Goal: Information Seeking & Learning: Learn about a topic

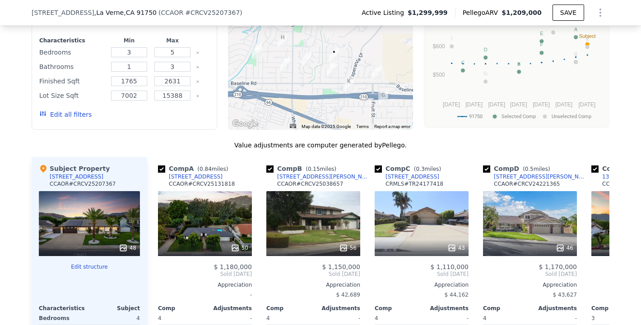
scroll to position [851, 0]
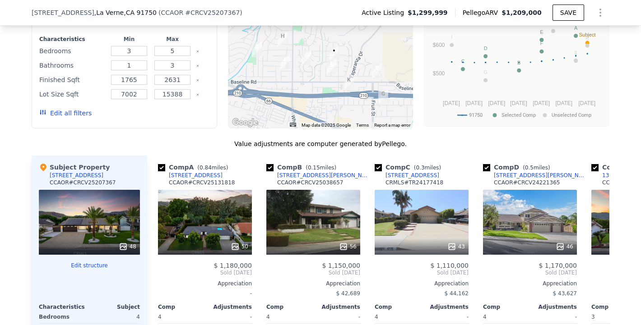
click at [339, 85] on div at bounding box center [320, 56] width 185 height 144
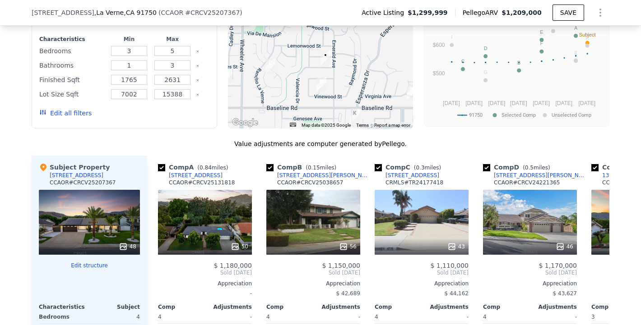
drag, startPoint x: 335, startPoint y: 55, endPoint x: 332, endPoint y: 84, distance: 30.0
click at [332, 84] on div at bounding box center [320, 56] width 185 height 144
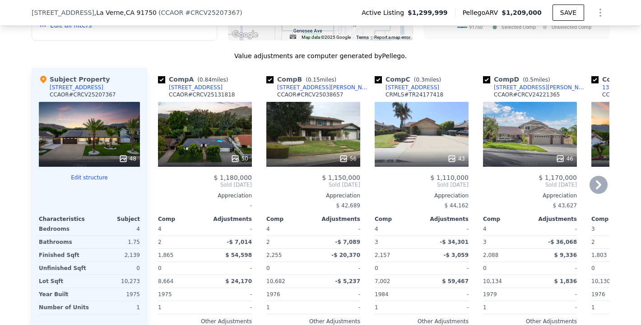
scroll to position [934, 0]
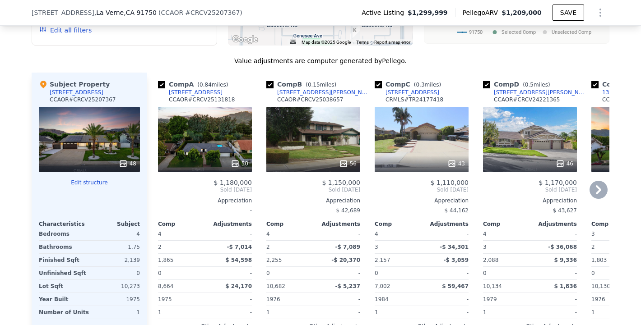
click at [599, 188] on icon at bounding box center [598, 189] width 5 height 9
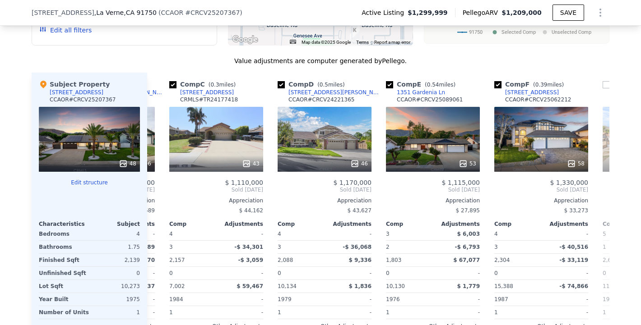
scroll to position [0, 217]
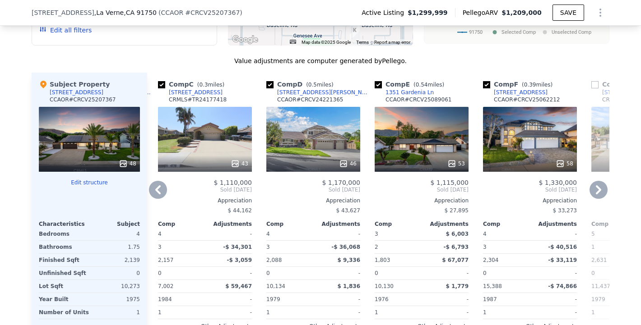
click at [599, 188] on icon at bounding box center [598, 189] width 5 height 9
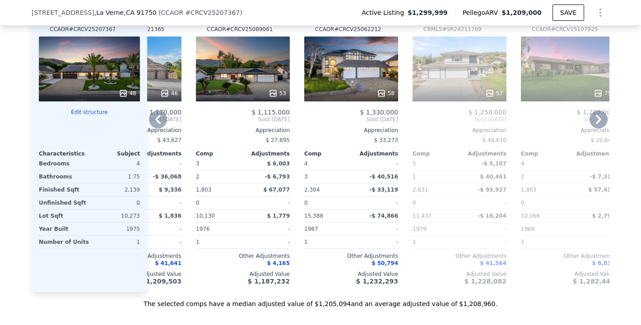
scroll to position [1003, 0]
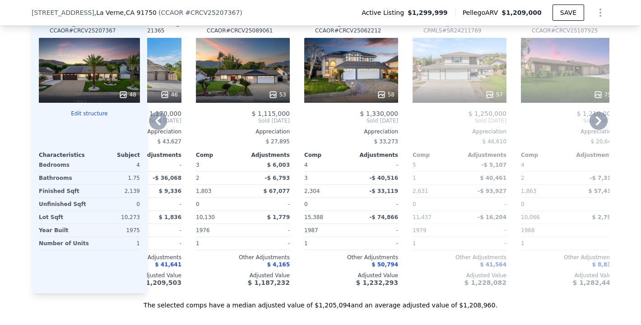
click at [351, 65] on div "58" at bounding box center [351, 70] width 94 height 65
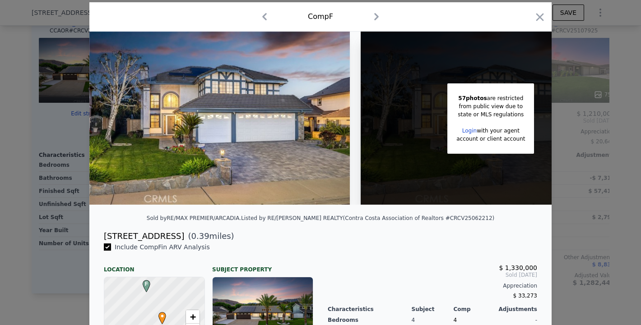
scroll to position [23, 0]
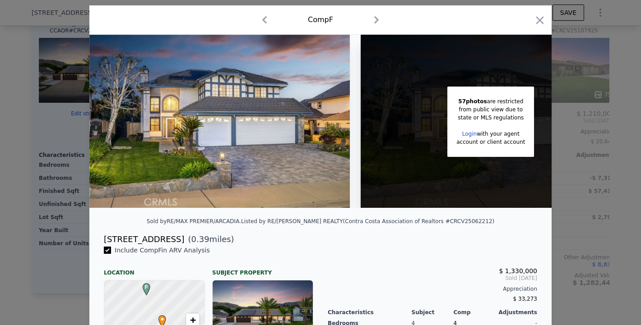
click at [345, 102] on img at bounding box center [219, 121] width 260 height 173
click at [311, 140] on img at bounding box center [219, 121] width 260 height 173
click at [262, 131] on img at bounding box center [219, 121] width 260 height 173
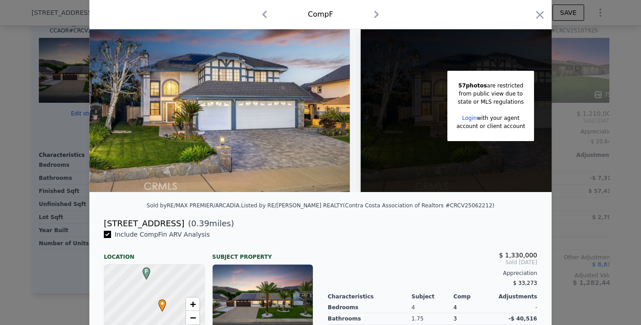
scroll to position [40, 0]
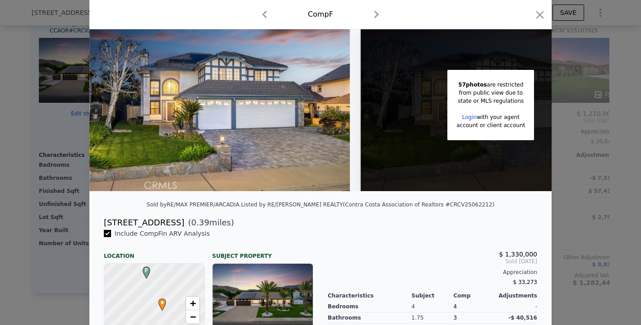
drag, startPoint x: 105, startPoint y: 223, endPoint x: 181, endPoint y: 226, distance: 75.9
click at [181, 226] on div "[STREET_ADDRESS]" at bounding box center [144, 223] width 80 height 13
copy div "[STREET_ADDRESS]"
click at [546, 11] on icon "button" at bounding box center [539, 15] width 13 height 13
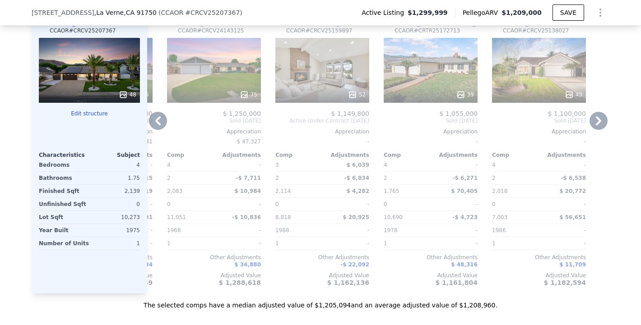
scroll to position [0, 859]
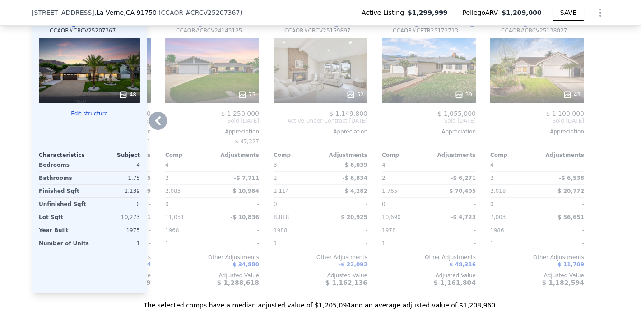
click at [158, 115] on icon at bounding box center [158, 121] width 18 height 18
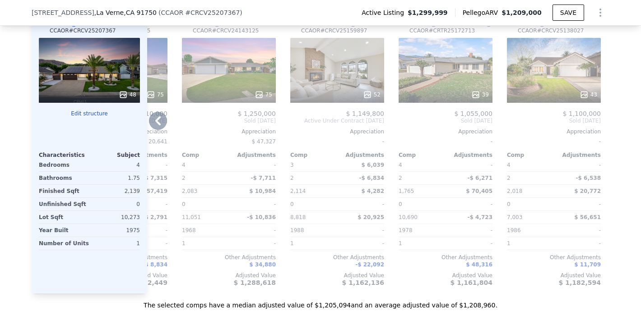
click at [158, 115] on div "Comp A ( 0.84 miles) [STREET_ADDRESS] CCAOR # CRCV25131818 50 $ 1,180,000 Sold …" at bounding box center [378, 149] width 462 height 290
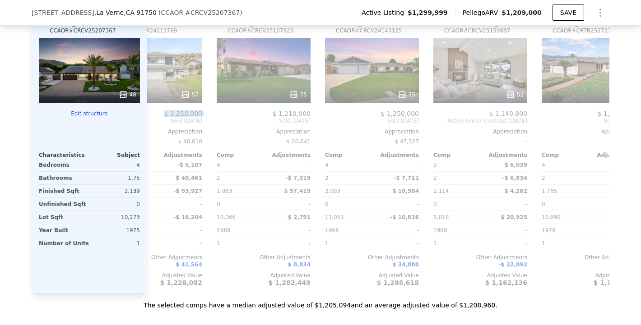
scroll to position [0, 654]
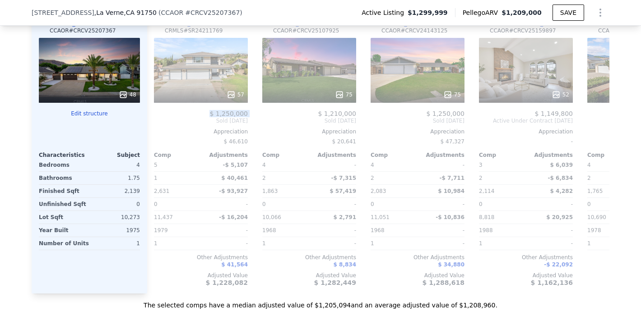
click at [158, 115] on div "$ 1,250,000" at bounding box center [201, 113] width 94 height 7
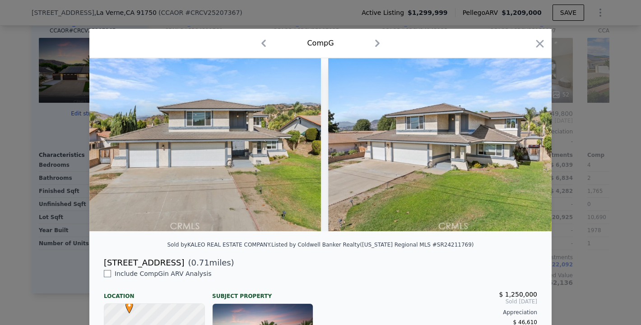
scroll to position [0, 643]
click at [546, 45] on icon "button" at bounding box center [539, 43] width 13 height 13
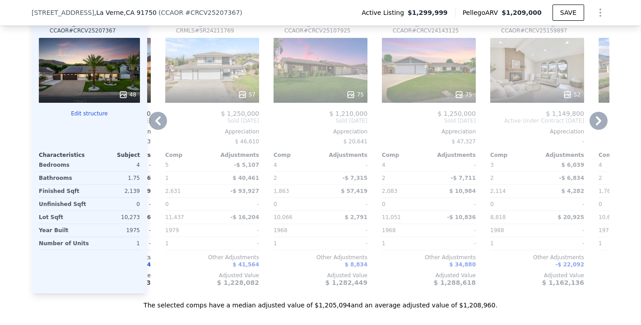
click at [160, 121] on icon at bounding box center [158, 121] width 18 height 18
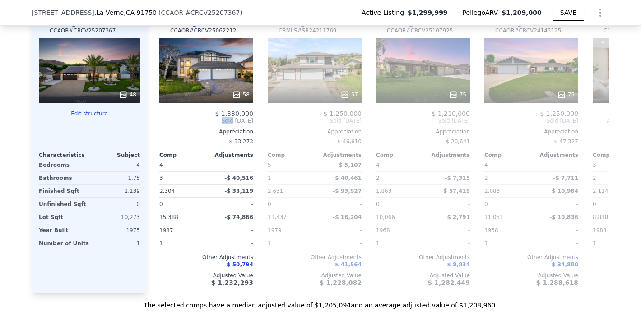
click at [160, 121] on div "Comp A ( 0.84 miles) [STREET_ADDRESS] CCAOR # CRCV25131818 50 $ 1,180,000 Sold …" at bounding box center [378, 149] width 462 height 290
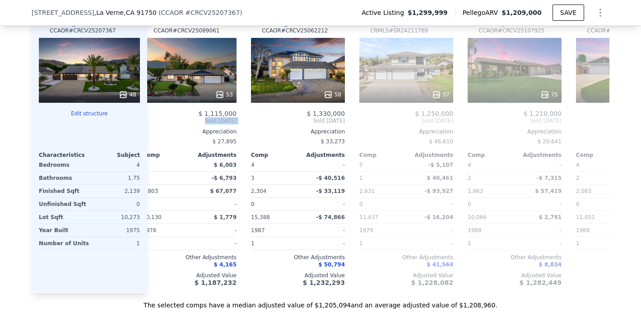
click at [160, 121] on span "Sold [DATE]" at bounding box center [190, 120] width 94 height 7
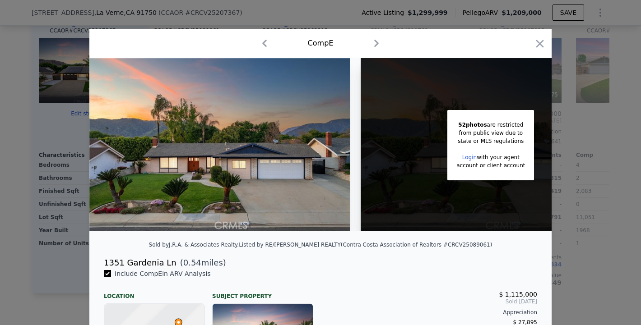
scroll to position [0, 426]
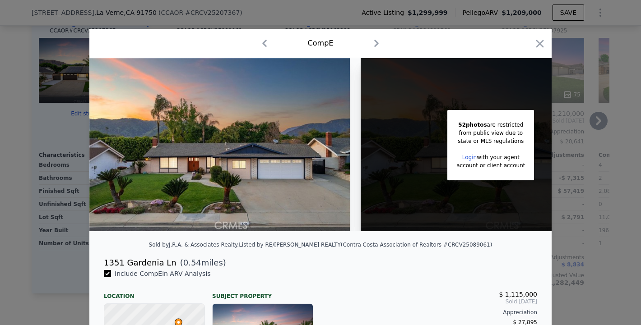
click at [546, 44] on icon "button" at bounding box center [539, 43] width 13 height 13
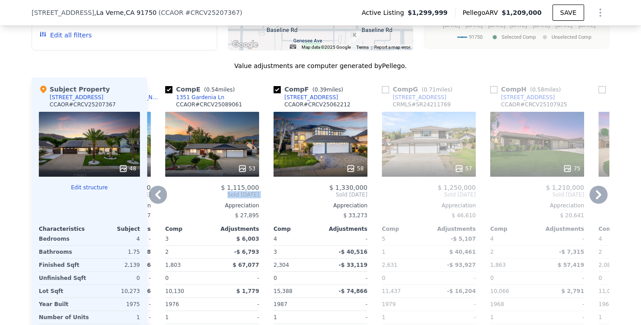
scroll to position [936, 0]
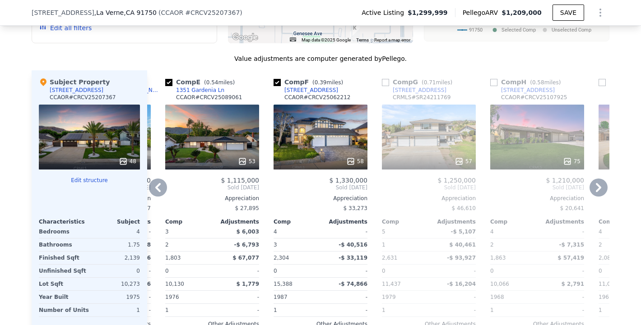
click at [157, 188] on icon at bounding box center [157, 187] width 5 height 9
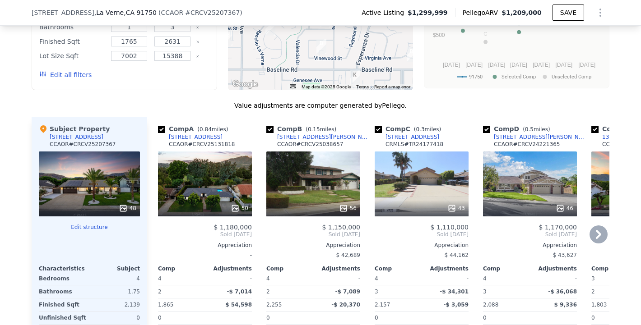
scroll to position [897, 0]
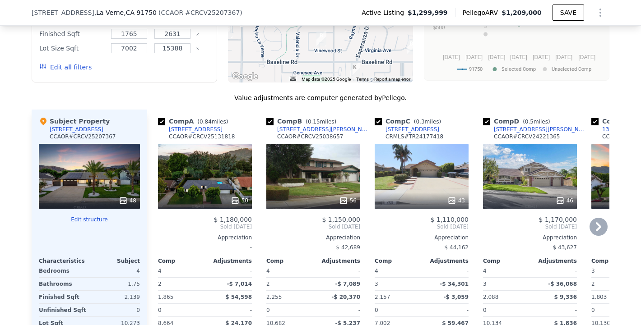
click at [184, 176] on div "50" at bounding box center [205, 176] width 94 height 65
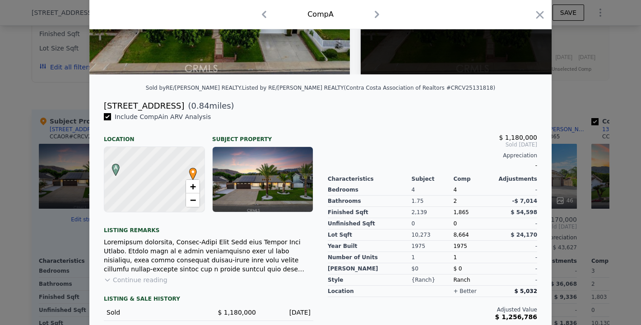
scroll to position [158, 0]
drag, startPoint x: 104, startPoint y: 104, endPoint x: 175, endPoint y: 105, distance: 71.3
click at [175, 105] on div "[STREET_ADDRESS] ( 0.84 miles)" at bounding box center [321, 105] width 448 height 13
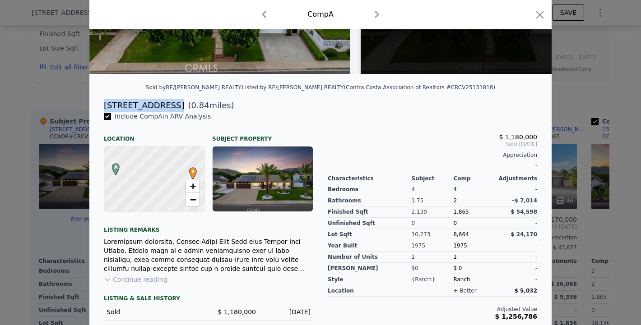
drag, startPoint x: 175, startPoint y: 105, endPoint x: 105, endPoint y: 107, distance: 70.4
click at [105, 107] on div "[STREET_ADDRESS] ( 0.84 miles)" at bounding box center [321, 105] width 448 height 13
copy div "[STREET_ADDRESS]"
click at [567, 159] on div at bounding box center [320, 162] width 641 height 325
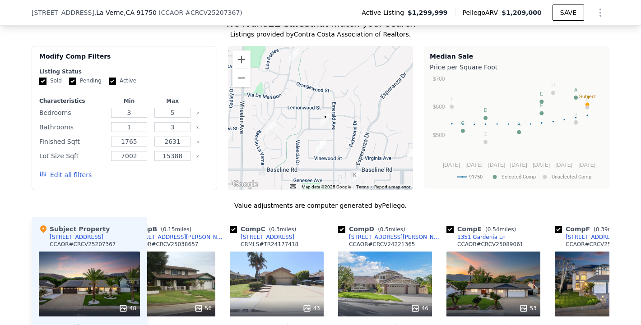
scroll to position [785, 0]
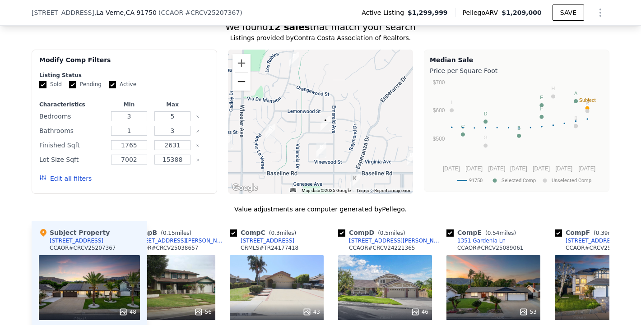
click at [246, 88] on button "Zoom out" at bounding box center [241, 82] width 18 height 18
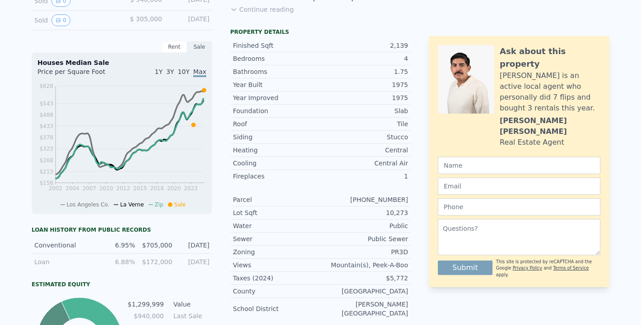
scroll to position [0, 0]
